Goal: Information Seeking & Learning: Find specific fact

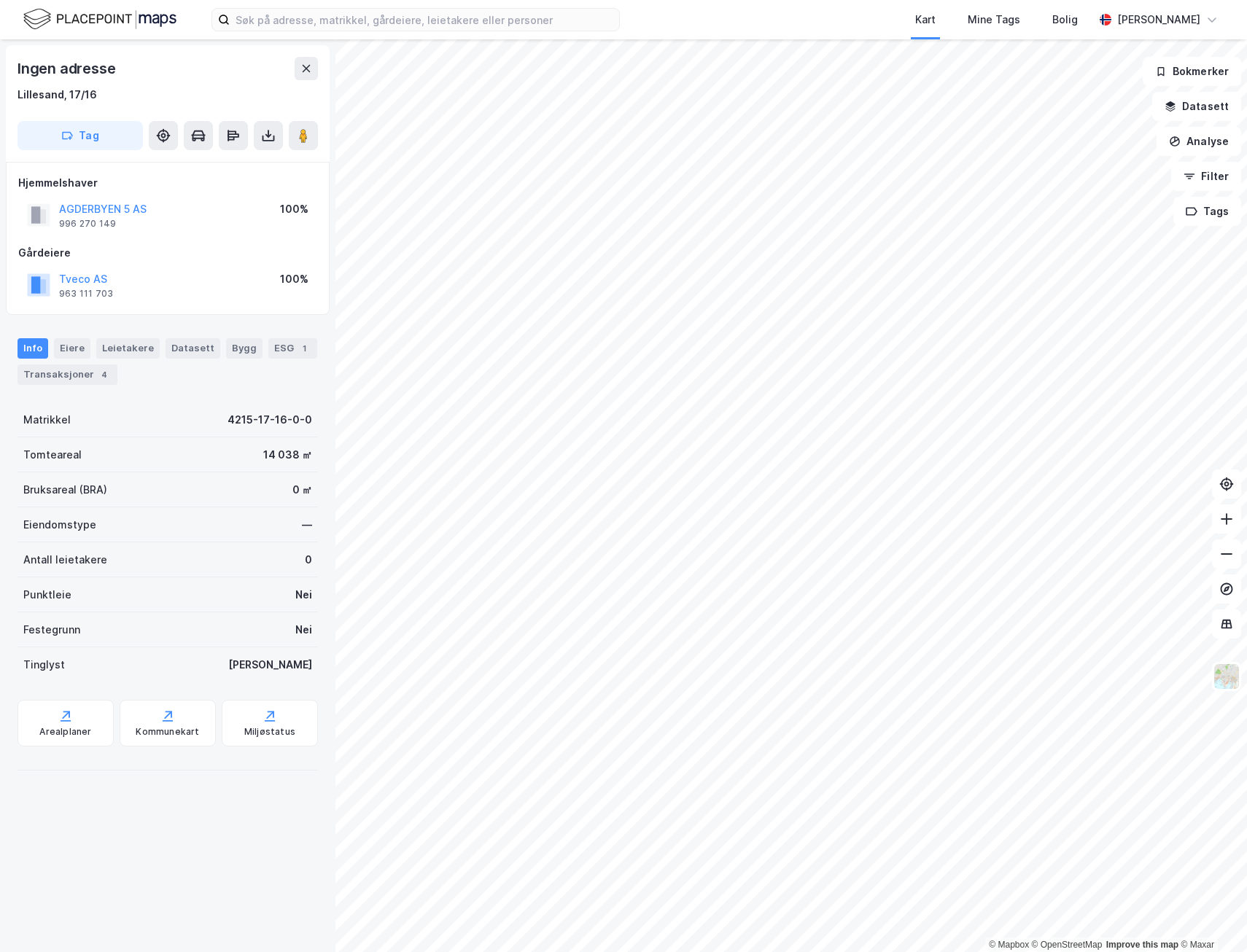
click at [229, 647] on div "© Mapbox © OpenStreetMap Improve this map © Maxar Ingen adresse [GEOGRAPHIC_DAT…" at bounding box center [623, 496] width 1247 height 913
click at [333, 339] on div "© Mapbox © OpenStreetMap Improve this map © Maxar Ingen adresse [GEOGRAPHIC_DAT…" at bounding box center [623, 496] width 1247 height 913
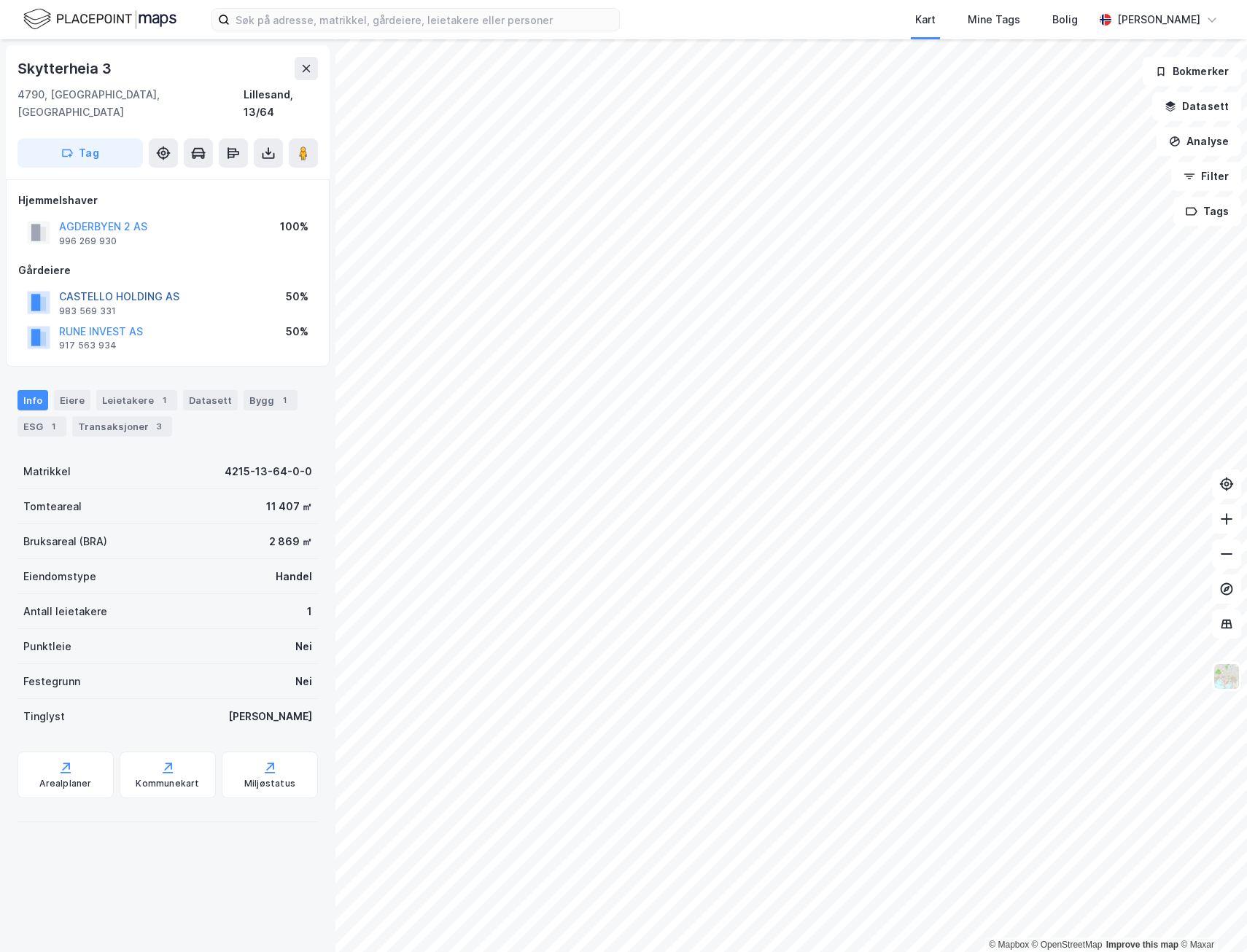
click at [0, 0] on button "CASTELLO HOLDING AS" at bounding box center [0, 0] width 0 height 0
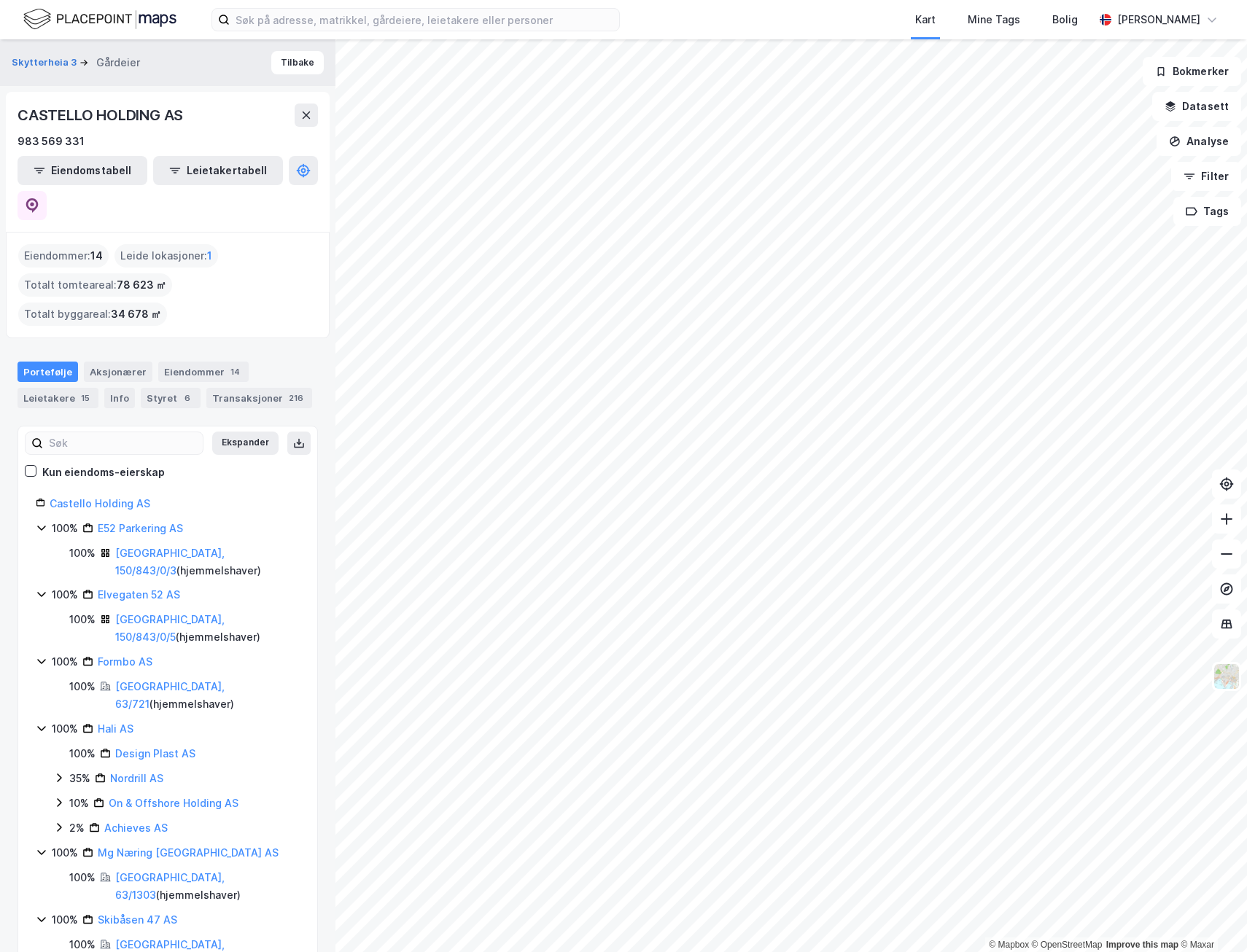
click at [40, 522] on icon at bounding box center [41, 528] width 11 height 11
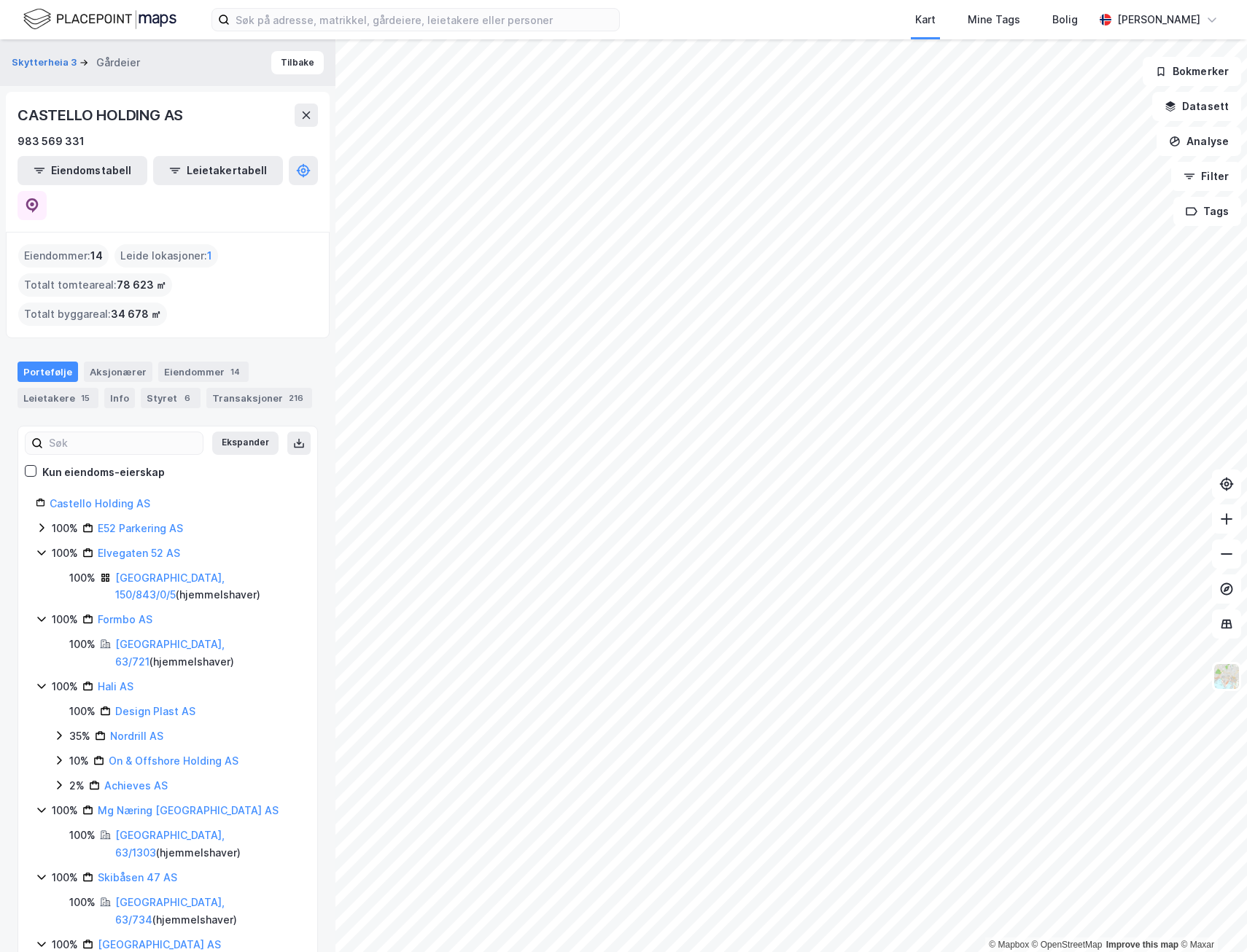
click at [51, 545] on div "100% Elvegaten 52 AS" at bounding box center [167, 554] width 264 height 18
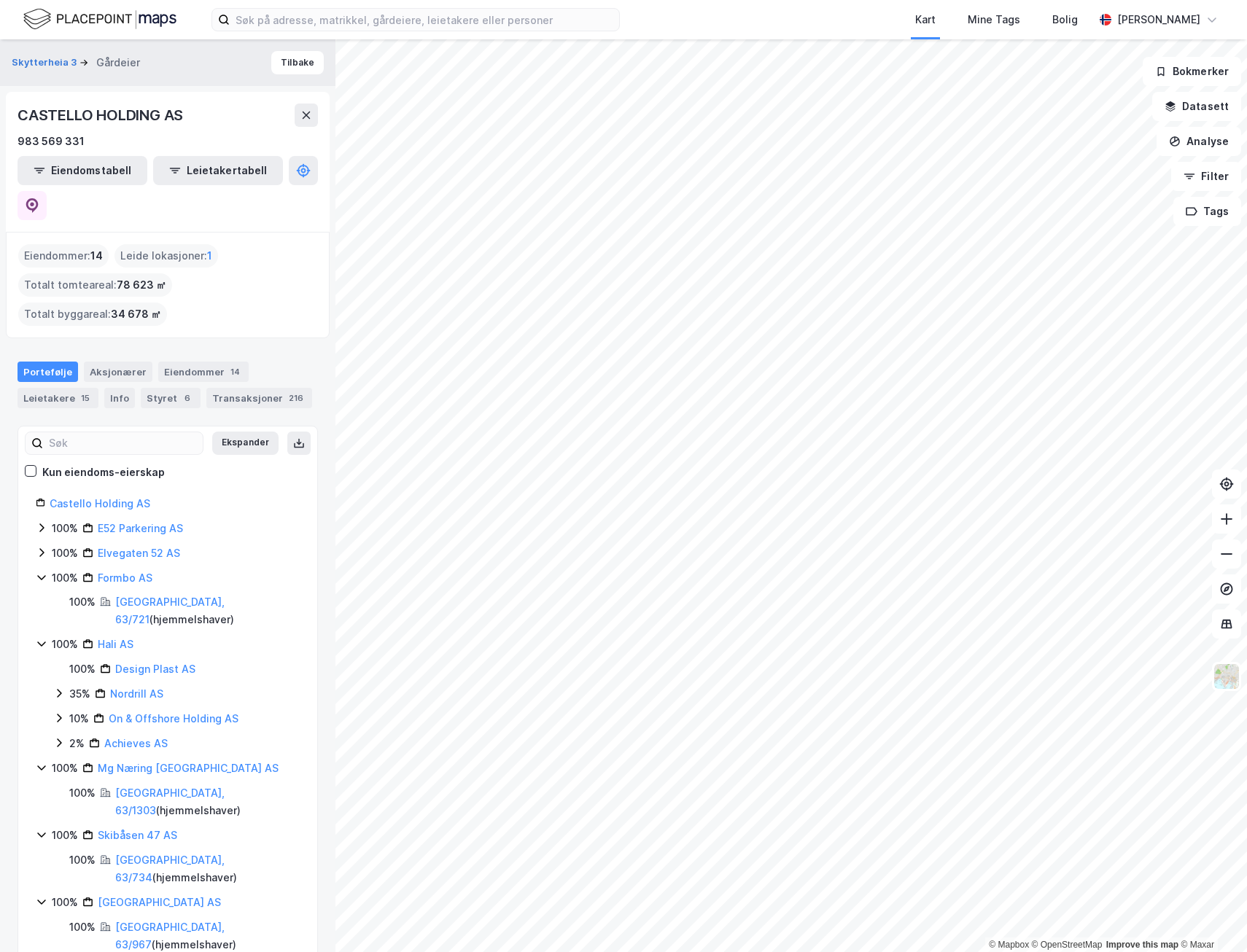
click at [44, 571] on icon at bounding box center [41, 577] width 11 height 11
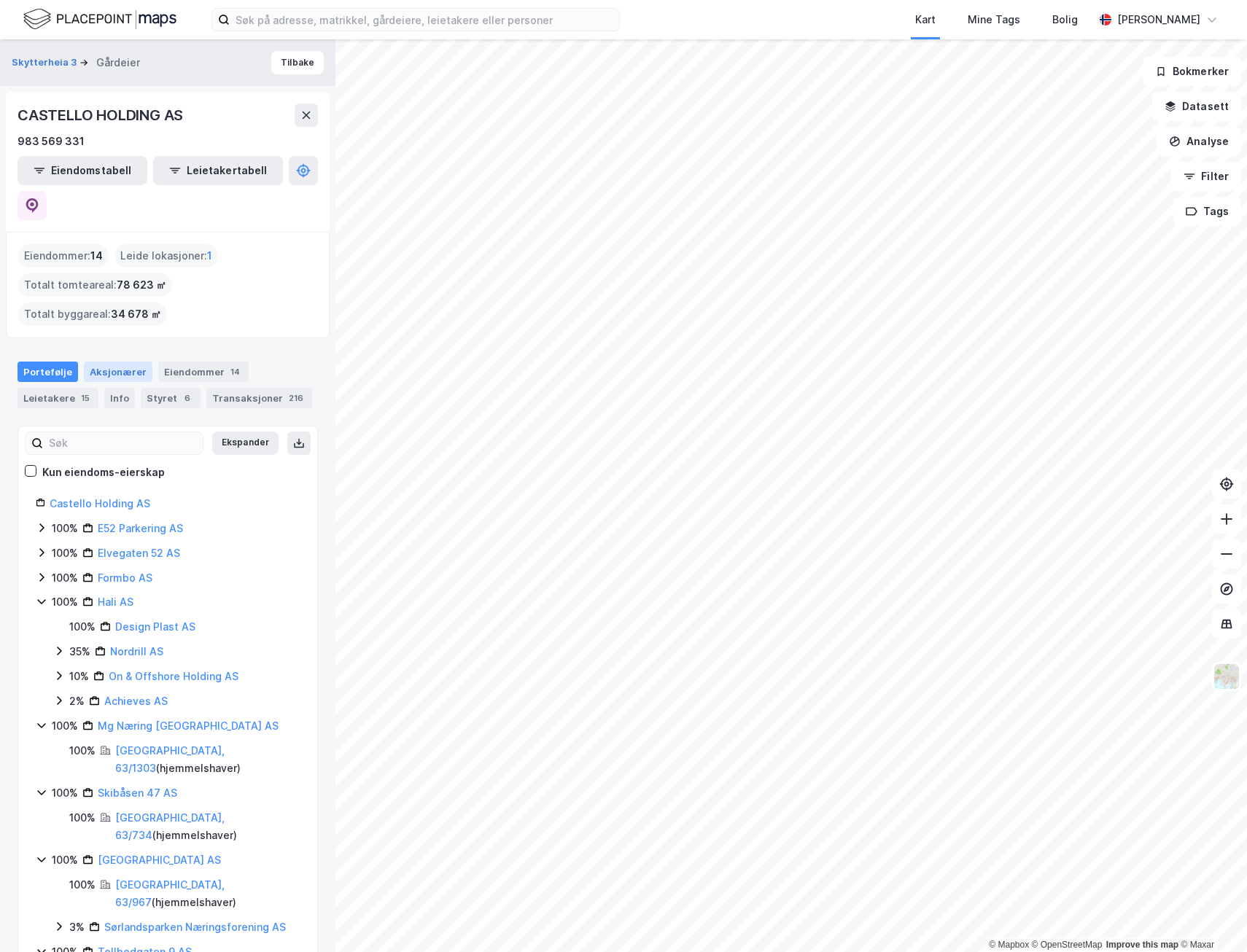
click at [122, 361] on div "Aksjonærer" at bounding box center [118, 371] width 68 height 20
